Goal: Go to known website: Access a specific website the user already knows

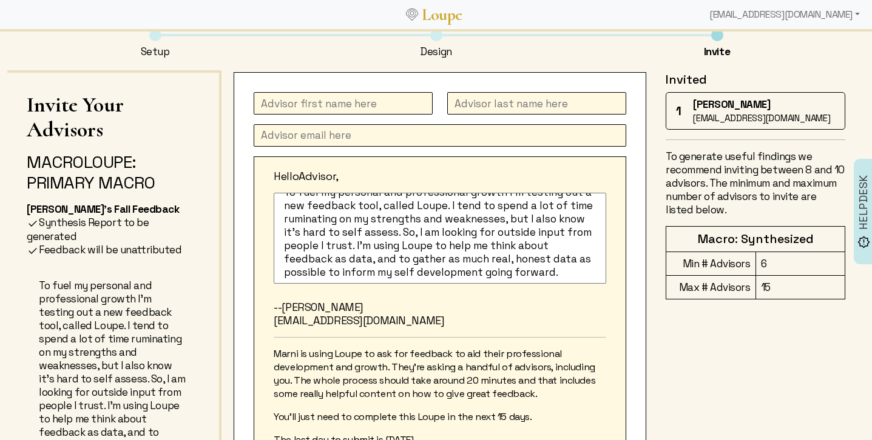
scroll to position [19, 0]
